Goal: Task Accomplishment & Management: Complete application form

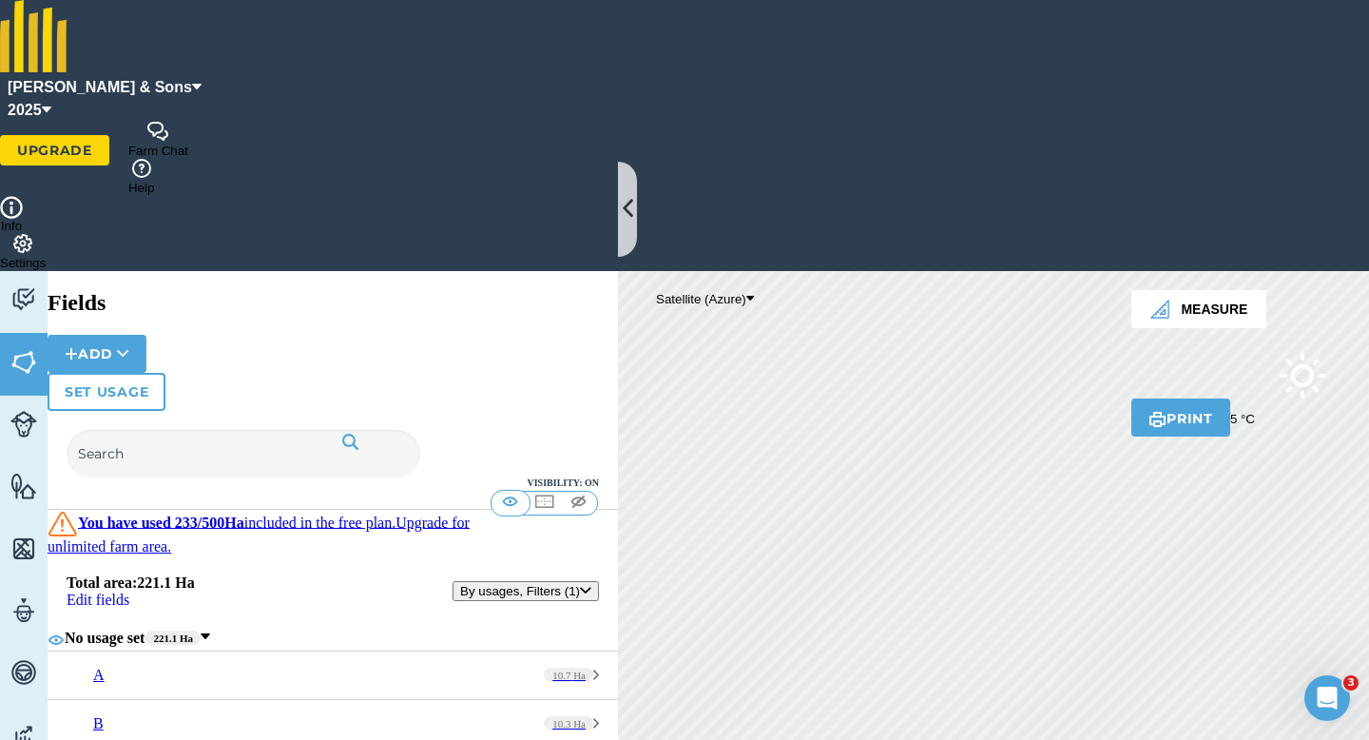
click at [192, 76] on span "[PERSON_NAME] & Sons" at bounding box center [100, 87] width 184 height 23
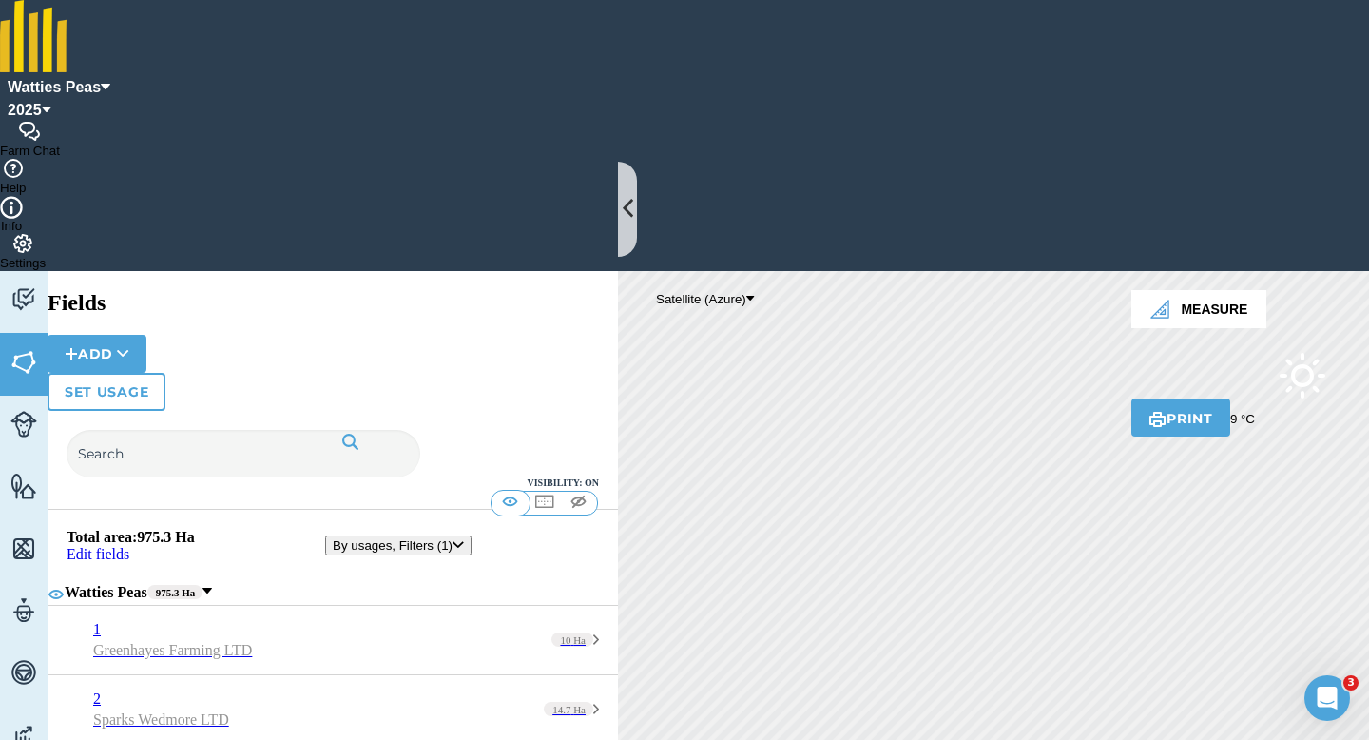
scroll to position [5148, 0]
click at [567, 591] on div "Activity Fields Livestock Features Maps Team Vehicles Data Reporting Billing Tu…" at bounding box center [684, 612] width 1369 height 683
click at [146, 335] on button "Add" at bounding box center [97, 354] width 99 height 38
click at [144, 388] on link "Draw" at bounding box center [96, 409] width 95 height 42
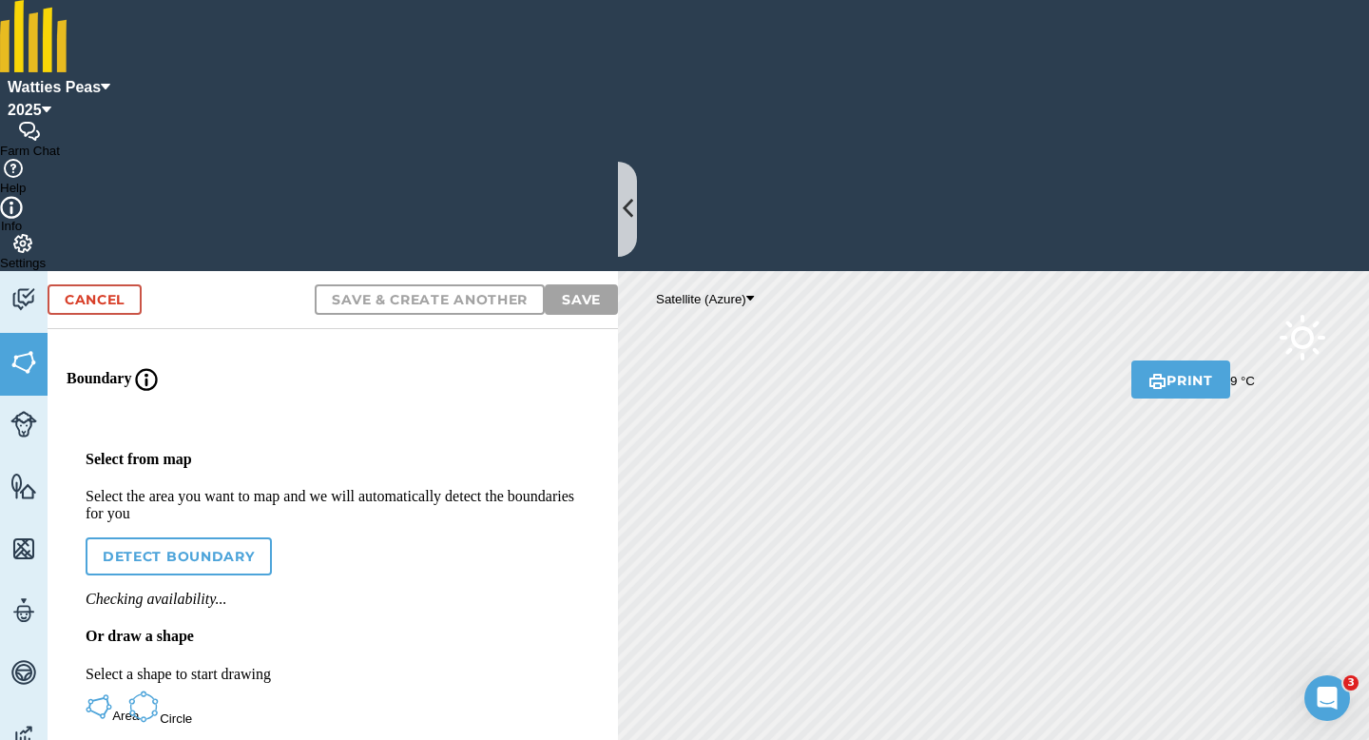
click at [112, 690] on button "Area" at bounding box center [99, 707] width 27 height 35
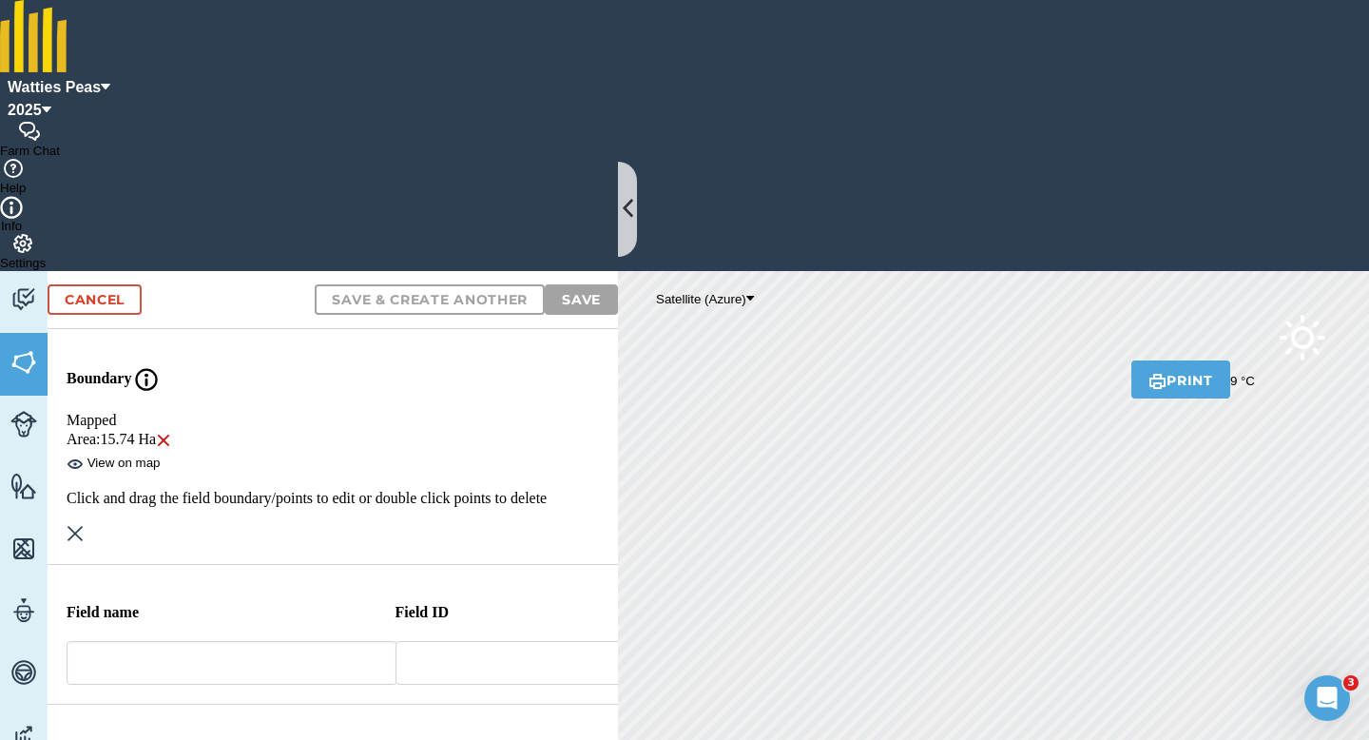
click at [399, 641] on input "text" at bounding box center [509, 663] width 228 height 44
click at [299, 641] on input "text" at bounding box center [232, 663] width 331 height 44
type input "72"
click at [450, 641] on input "text" at bounding box center [509, 663] width 228 height 44
type input "Lynchris Farming LTD"
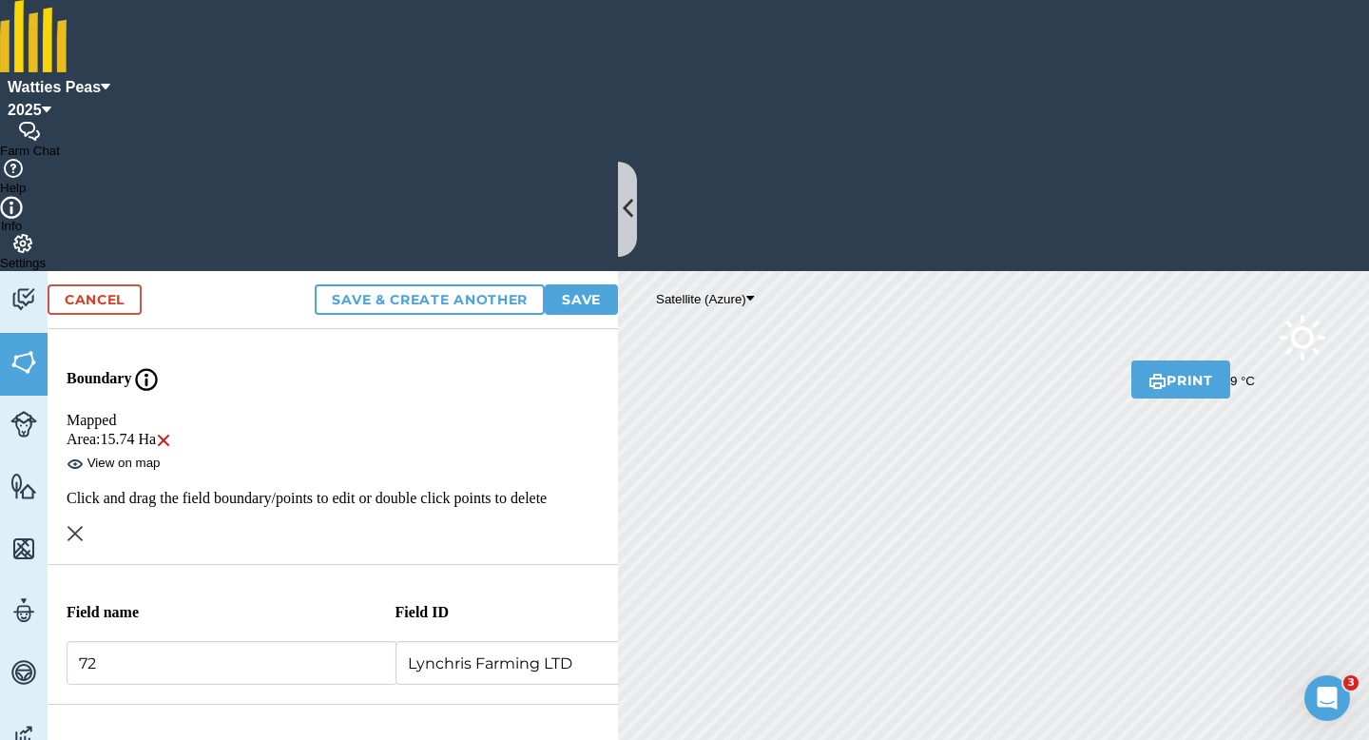
radio input "true"
click at [556, 271] on div "Cancel Save & Create Another Save" at bounding box center [333, 300] width 570 height 58
click at [556, 284] on button "Save" at bounding box center [581, 299] width 73 height 30
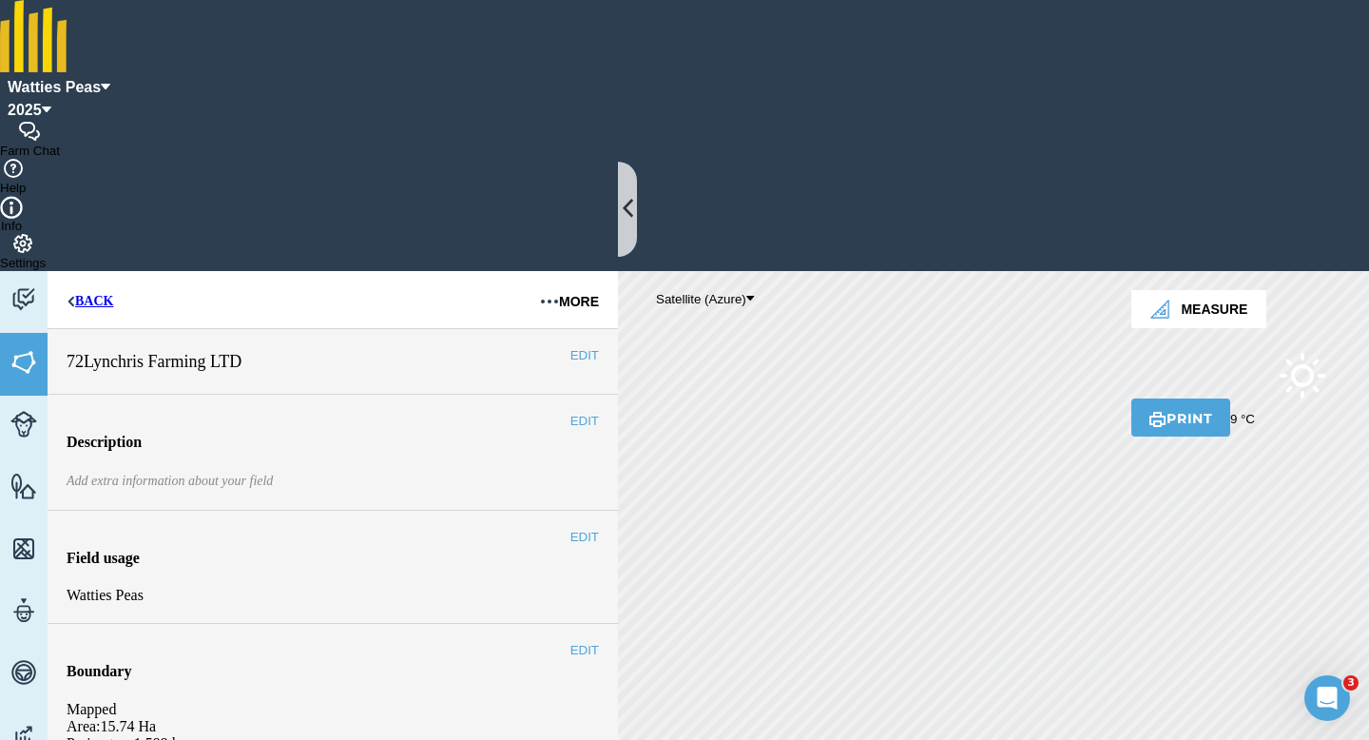
type input "15.7"
